Goal: Information Seeking & Learning: Learn about a topic

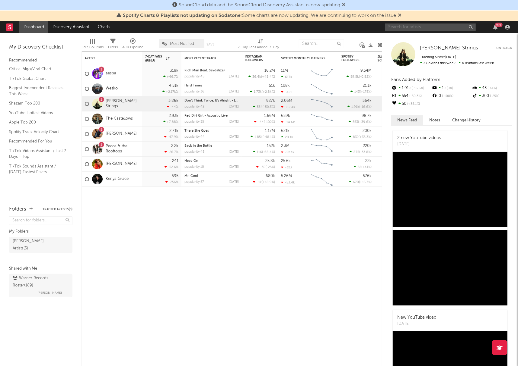
click at [403, 26] on input "text" at bounding box center [430, 28] width 90 height 8
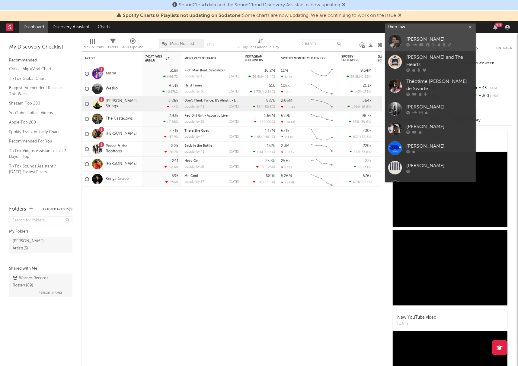
type input "theo law"
click at [441, 36] on div "[PERSON_NAME]" at bounding box center [439, 39] width 66 height 7
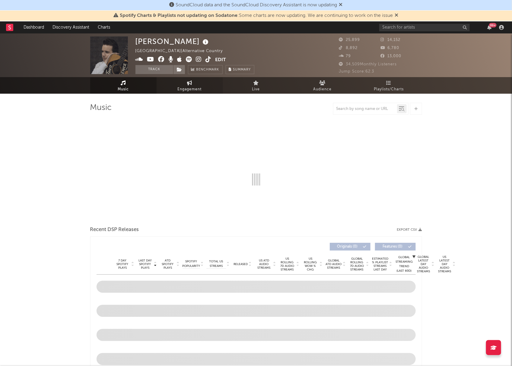
select select "6m"
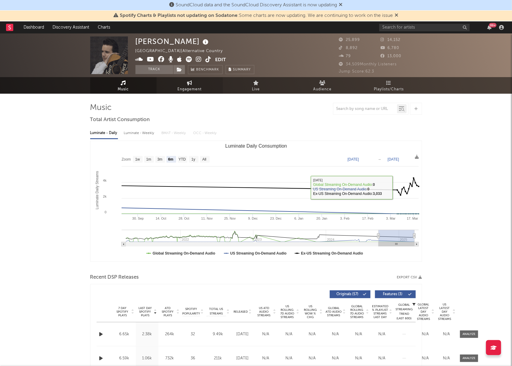
click at [196, 86] on span "Engagement" at bounding box center [190, 89] width 24 height 7
select select "1w"
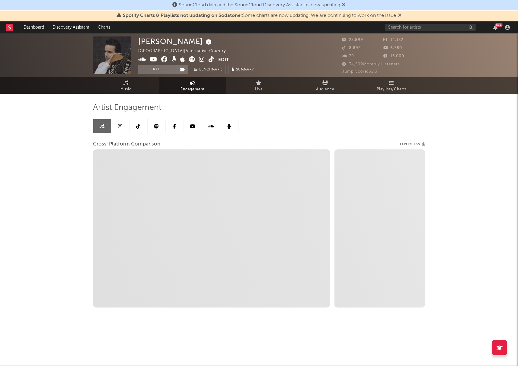
select select "1m"
